Goal: Use online tool/utility: Utilize a website feature to perform a specific function

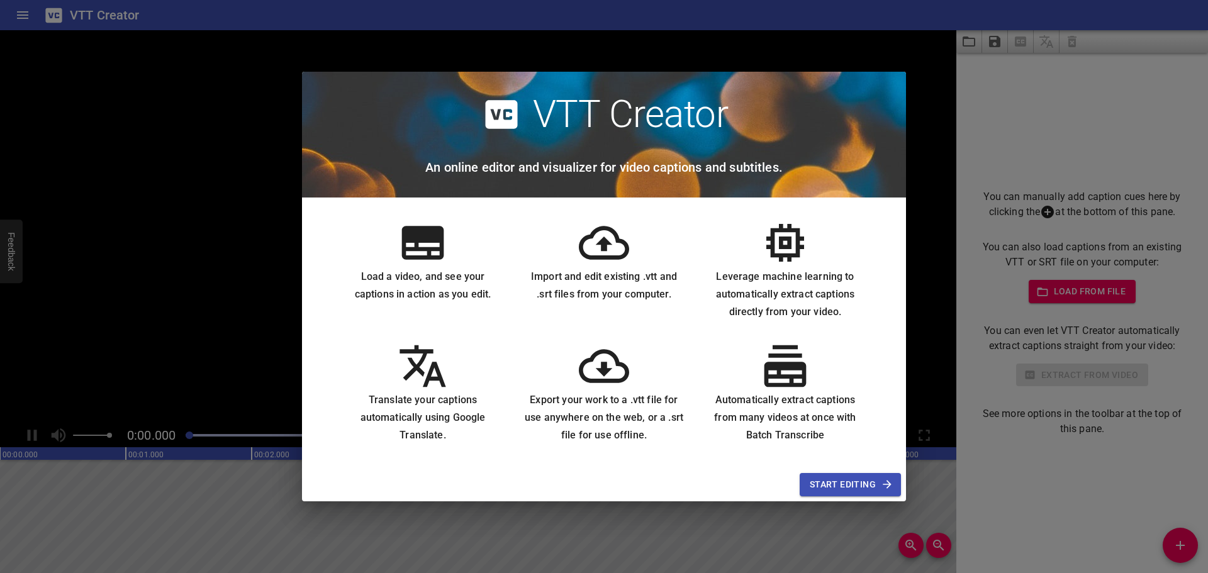
click at [837, 488] on span "Start Editing" at bounding box center [850, 485] width 81 height 16
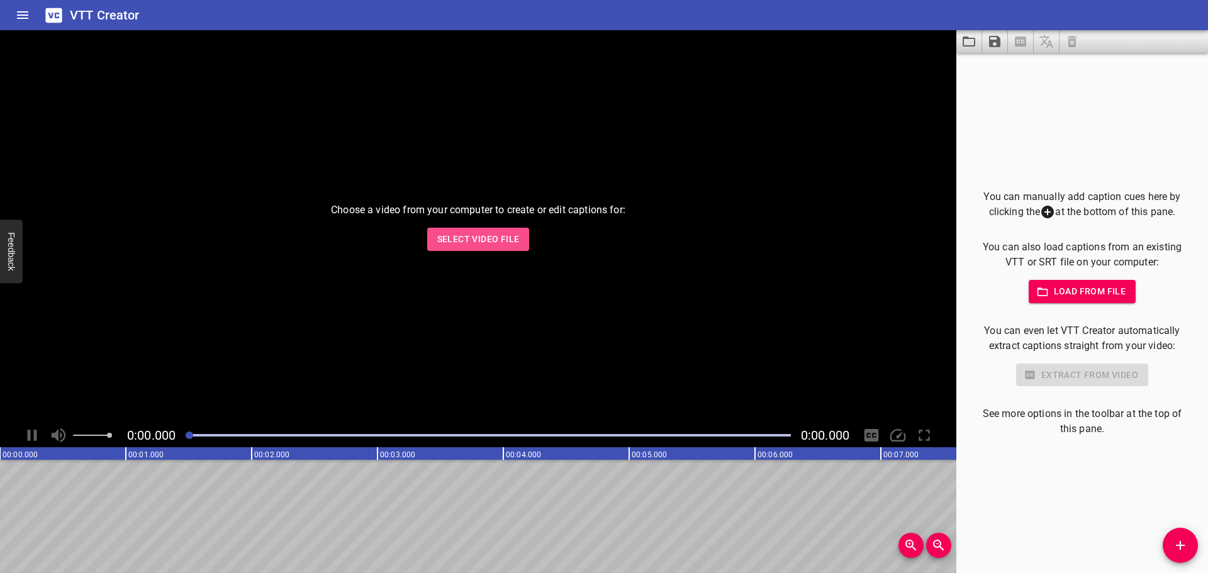
click at [512, 240] on span "Select Video File" at bounding box center [478, 240] width 82 height 16
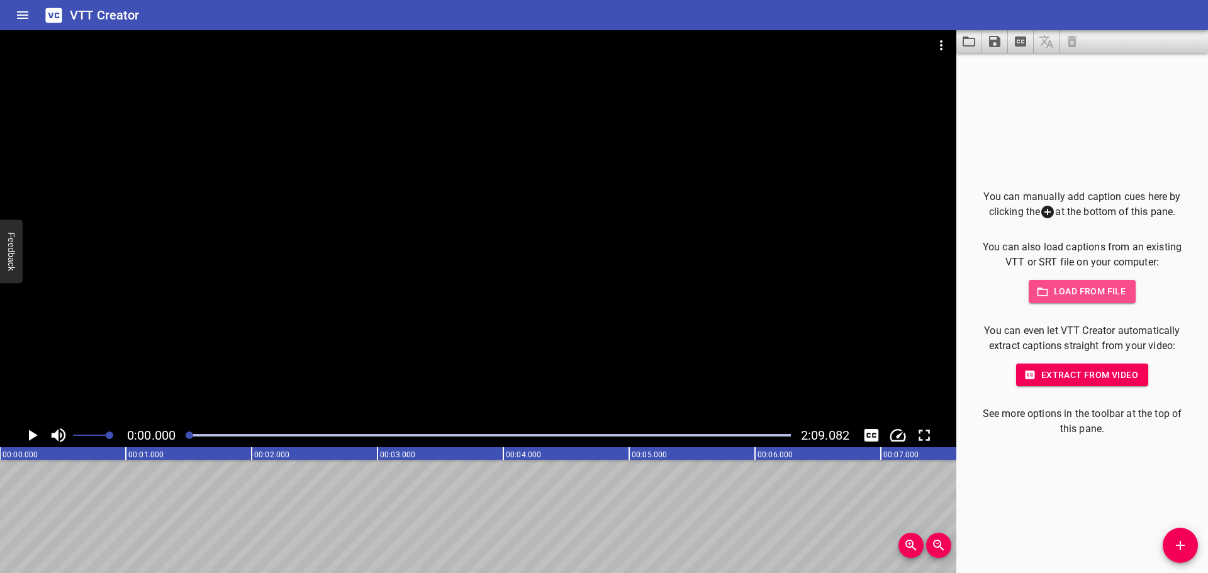
click at [1086, 293] on span "Load from file" at bounding box center [1082, 292] width 87 height 16
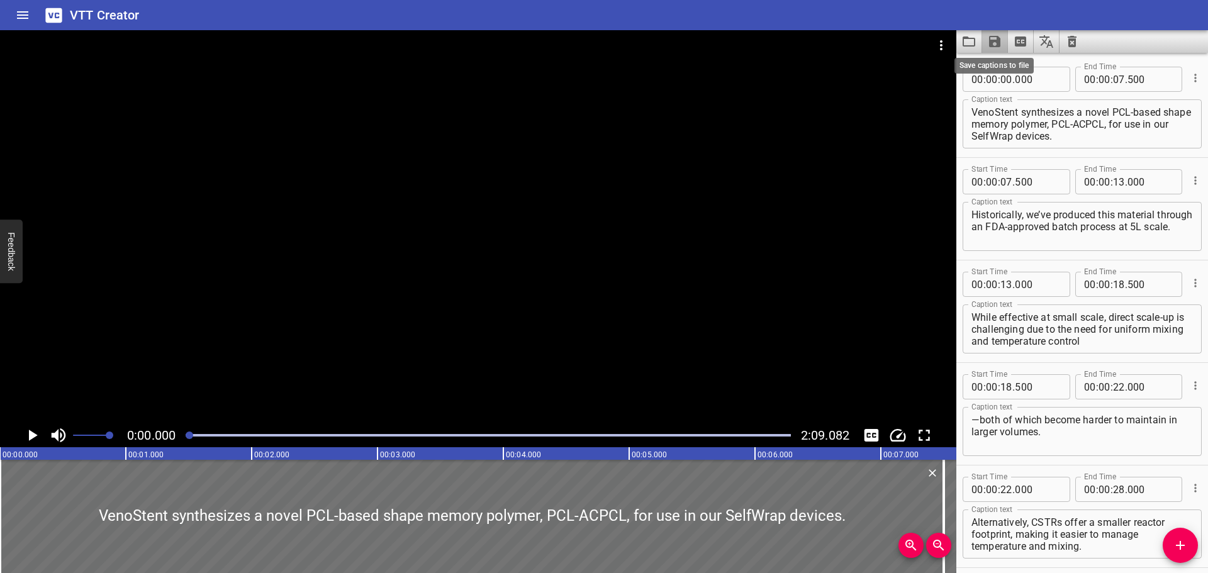
click at [993, 42] on icon "Save captions to file" at bounding box center [994, 41] width 11 height 11
click at [998, 45] on div at bounding box center [604, 286] width 1208 height 573
click at [31, 434] on icon "Play/Pause" at bounding box center [33, 435] width 9 height 11
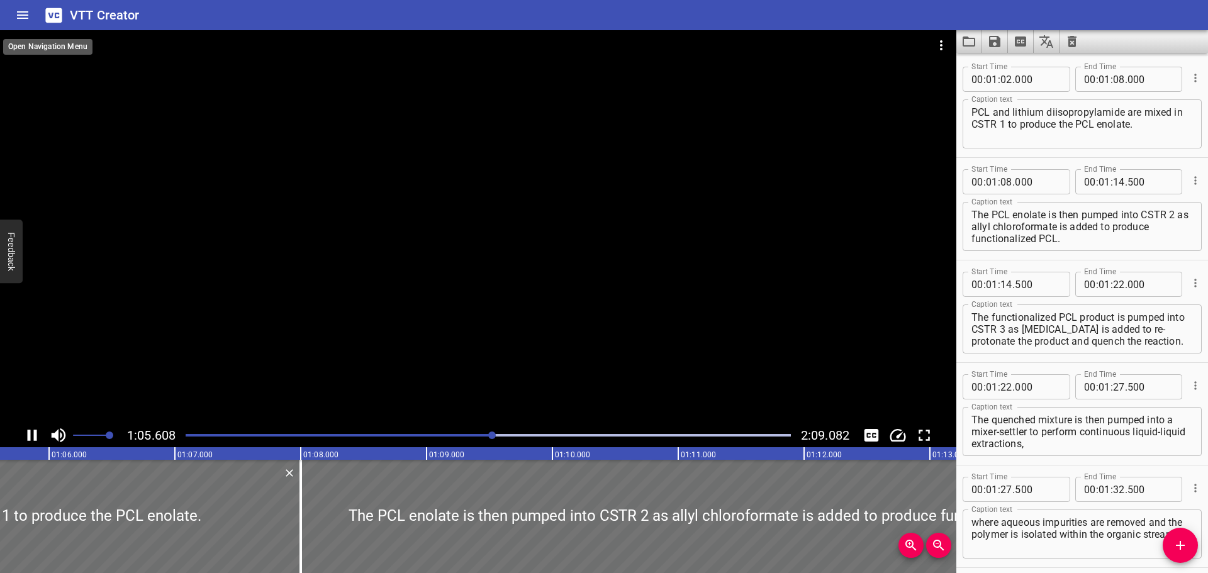
click at [20, 13] on icon "Home" at bounding box center [22, 15] width 15 height 15
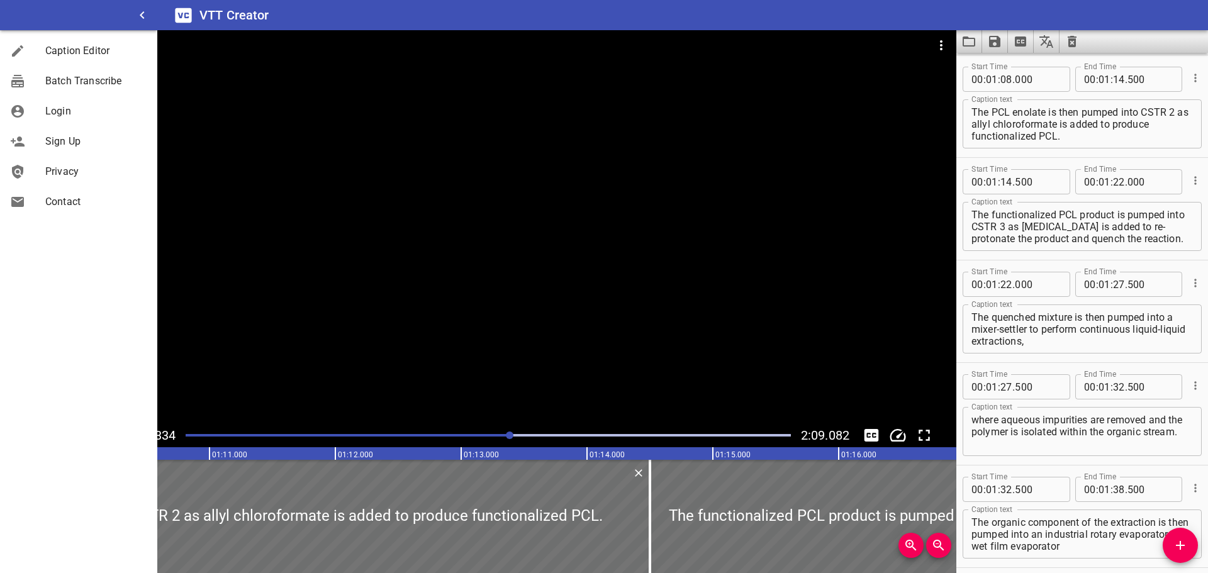
click at [891, 162] on div at bounding box center [478, 226] width 957 height 393
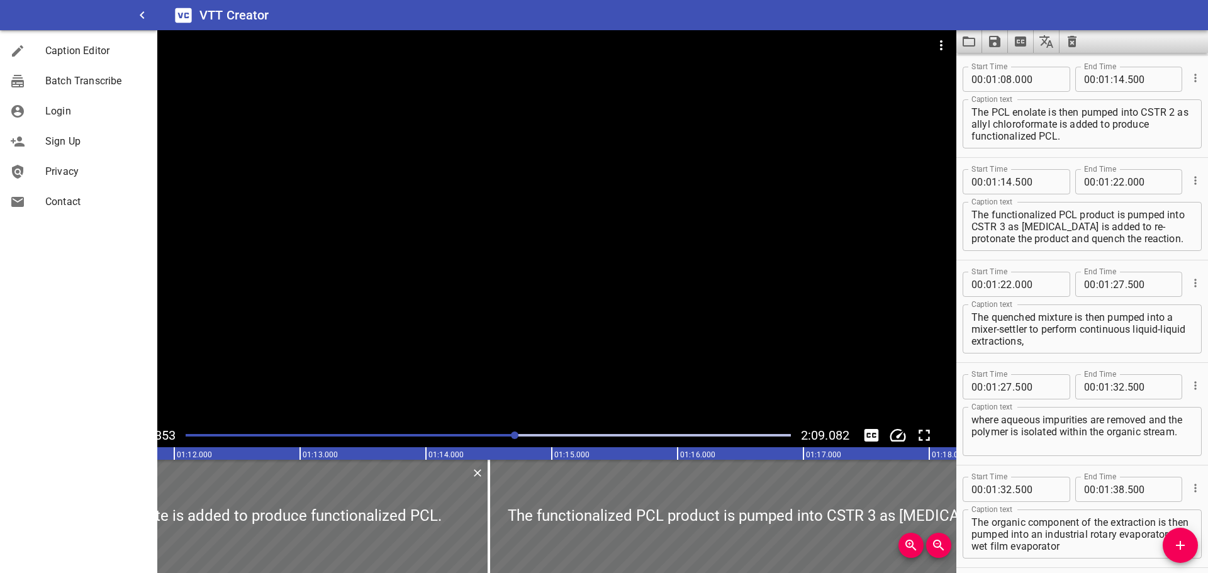
click at [140, 14] on icon "button" at bounding box center [142, 15] width 15 height 15
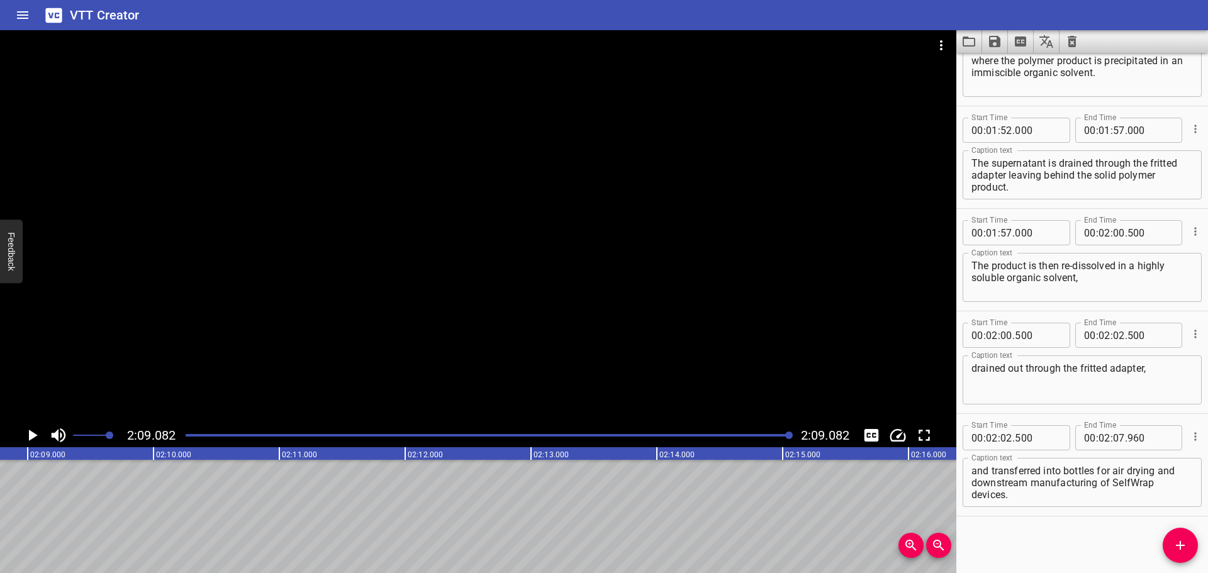
scroll to position [0, 16247]
click at [945, 43] on icon "Video Options" at bounding box center [941, 45] width 15 height 15
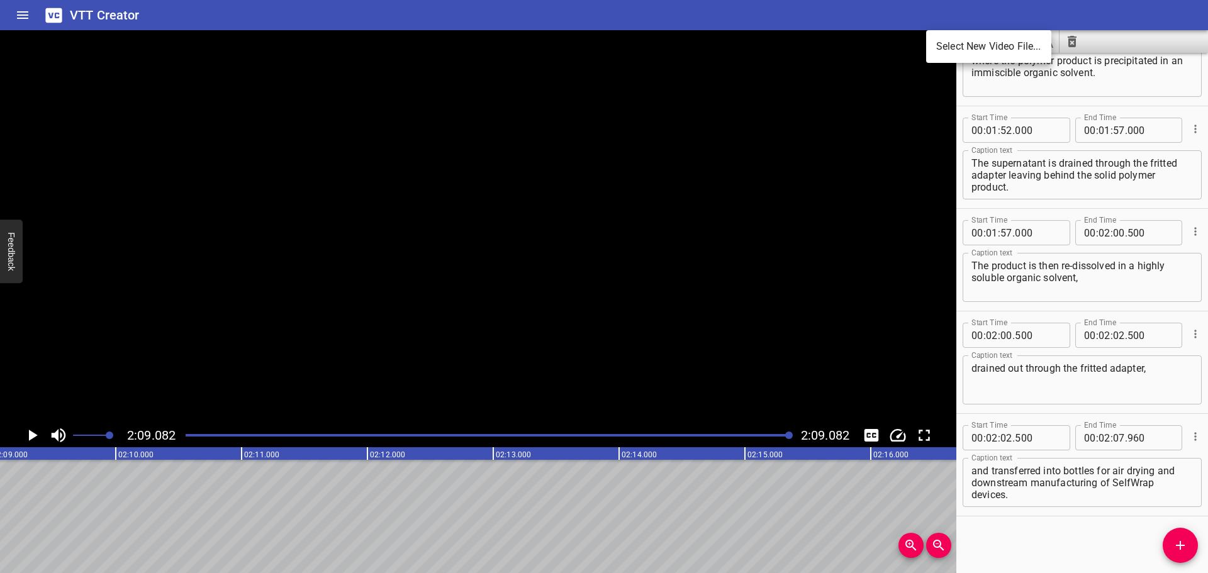
click at [913, 82] on div at bounding box center [604, 286] width 1208 height 573
click at [19, 11] on icon "Home" at bounding box center [22, 15] width 11 height 8
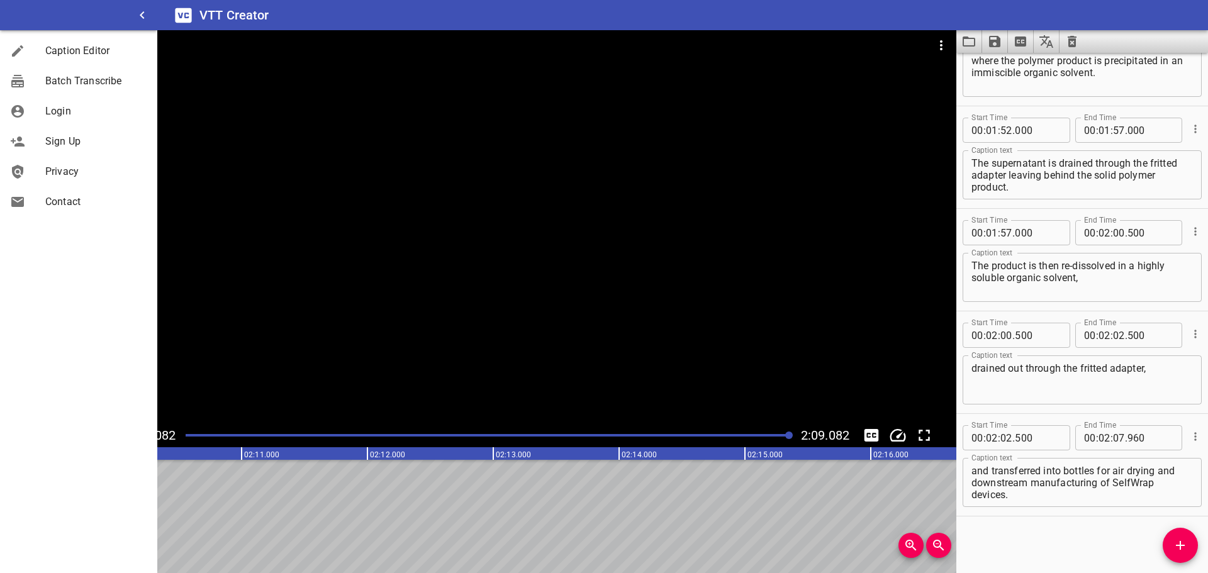
click at [69, 53] on span "Caption Editor" at bounding box center [96, 50] width 102 height 15
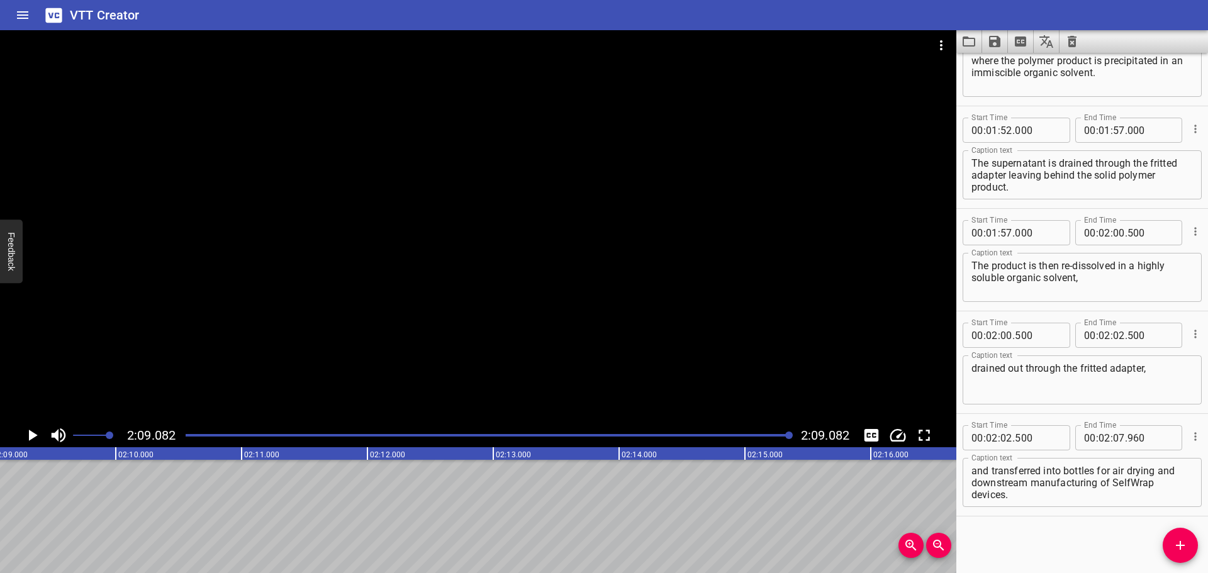
drag, startPoint x: 721, startPoint y: 381, endPoint x: 59, endPoint y: 357, distance: 662.5
click at [59, 357] on div at bounding box center [478, 226] width 957 height 393
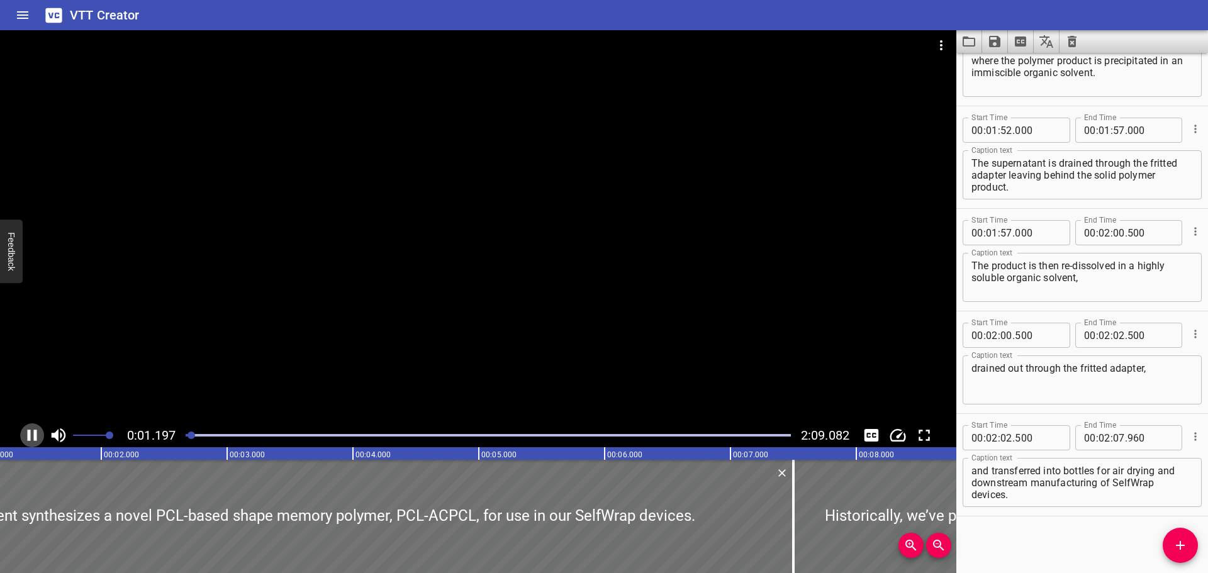
click at [28, 434] on icon "Play/Pause" at bounding box center [32, 435] width 9 height 11
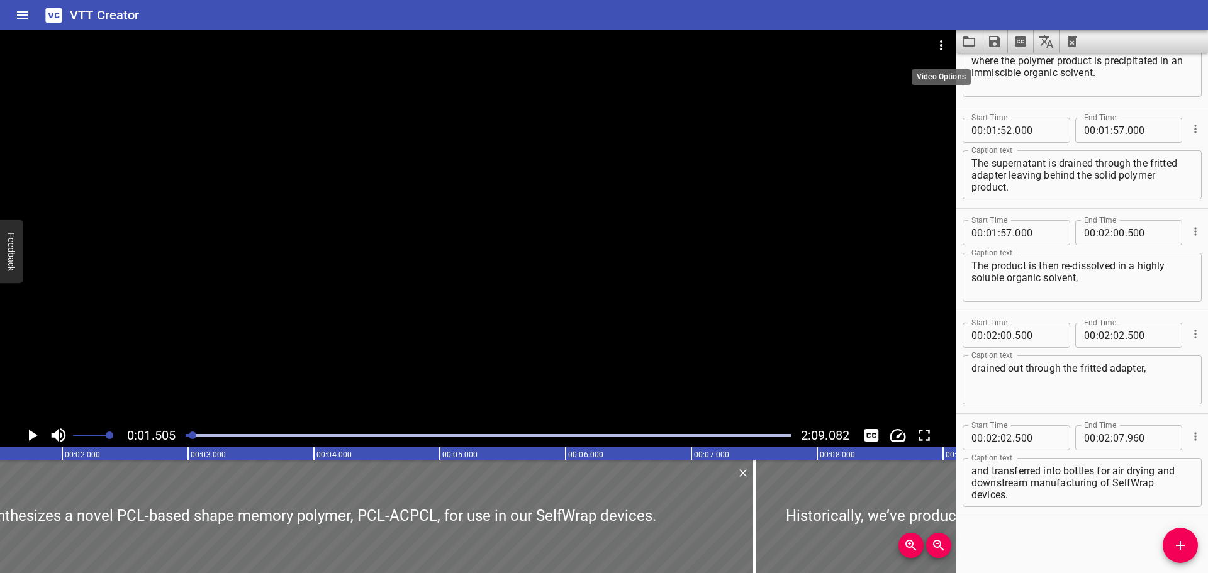
click at [943, 41] on icon "Video Options" at bounding box center [941, 45] width 15 height 15
click at [893, 133] on div at bounding box center [604, 286] width 1208 height 573
drag, startPoint x: 456, startPoint y: 410, endPoint x: 876, endPoint y: 395, distance: 420.7
click at [876, 395] on div at bounding box center [478, 226] width 957 height 393
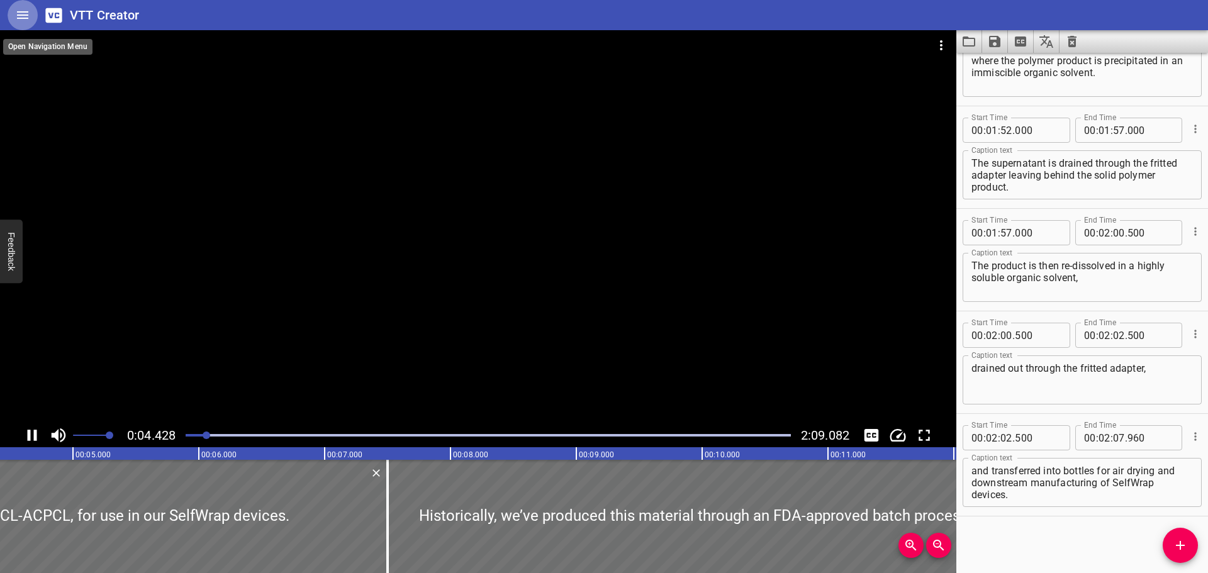
click at [33, 15] on button "Home" at bounding box center [23, 15] width 30 height 30
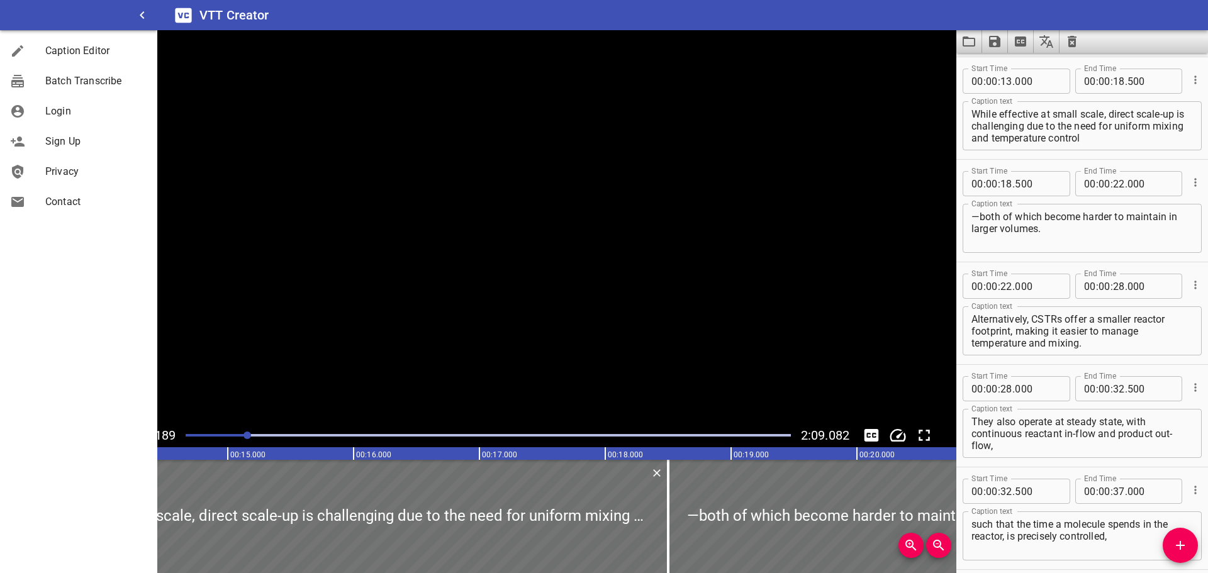
scroll to position [205, 0]
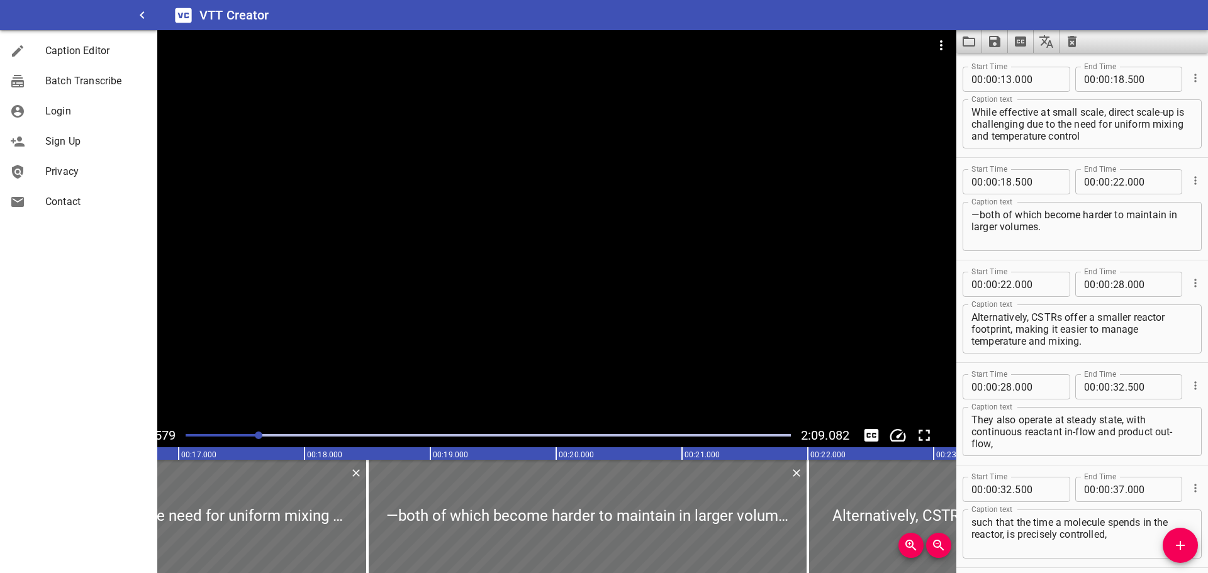
click at [858, 171] on div at bounding box center [478, 226] width 957 height 393
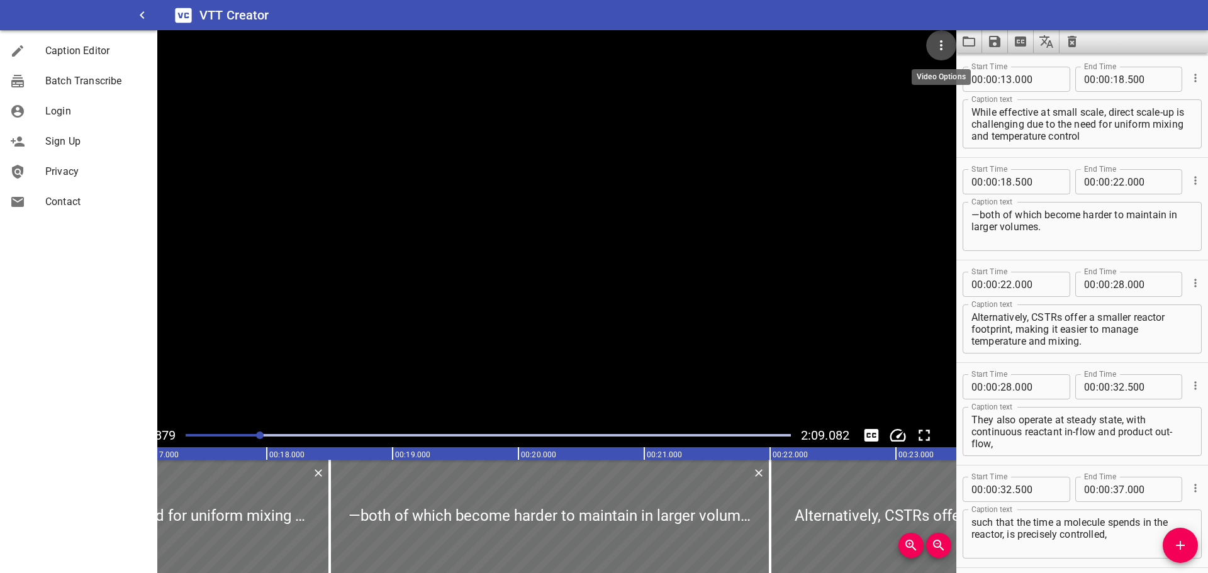
click at [939, 45] on icon "Video Options" at bounding box center [941, 45] width 15 height 15
click at [958, 45] on li "Select New Video File..." at bounding box center [988, 46] width 125 height 23
click at [147, 11] on div at bounding box center [604, 286] width 1208 height 573
click at [145, 11] on icon "button" at bounding box center [142, 15] width 15 height 15
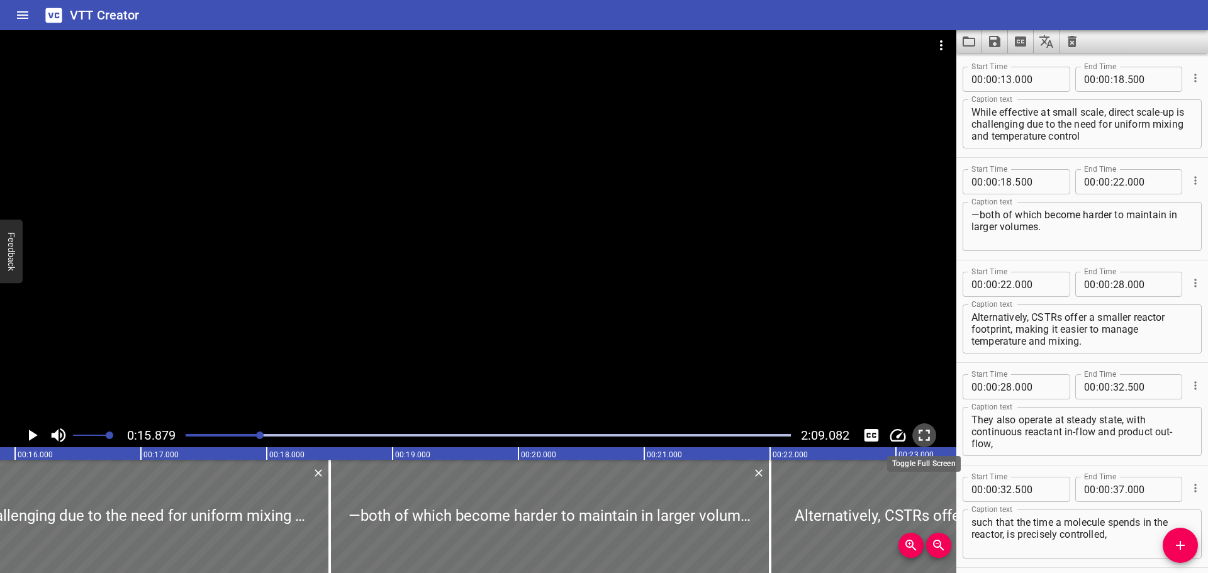
click at [926, 433] on icon "Toggle fullscreen" at bounding box center [924, 435] width 19 height 19
